Goal: Information Seeking & Learning: Learn about a topic

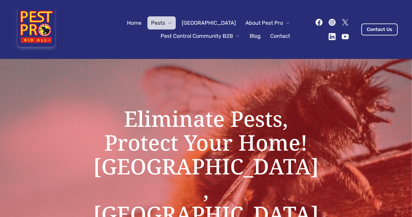
click at [315, 20] on icon at bounding box center [318, 22] width 7 height 7
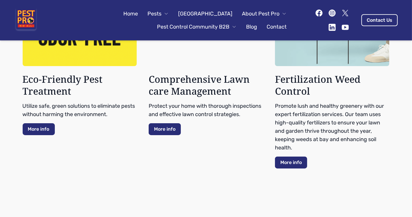
scroll to position [518, 0]
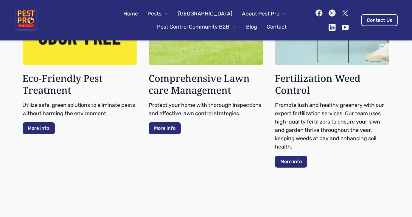
click at [180, 28] on span "Pest Control Community B2B" at bounding box center [193, 27] width 72 height 8
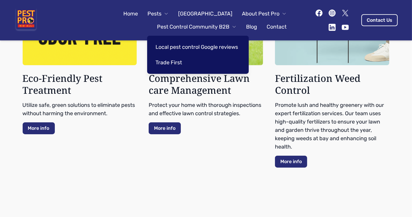
click at [197, 46] on link "Local pest control Google reviews" at bounding box center [197, 47] width 90 height 13
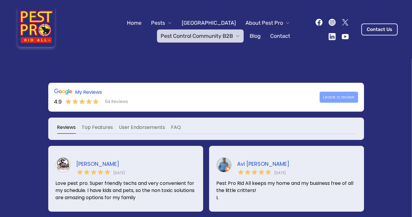
click at [205, 22] on link "[GEOGRAPHIC_DATA]" at bounding box center [208, 22] width 61 height 13
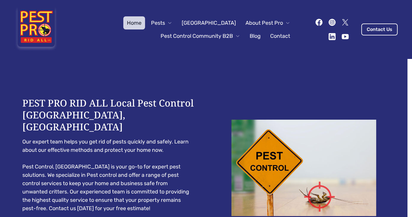
click at [165, 23] on span "Pests" at bounding box center [158, 23] width 14 height 8
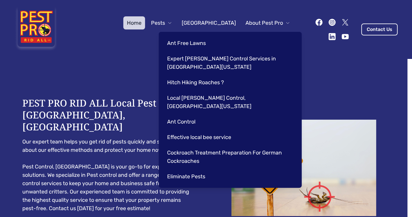
click at [206, 131] on link "Effective local bee service" at bounding box center [228, 137] width 131 height 13
